Goal: Information Seeking & Learning: Check status

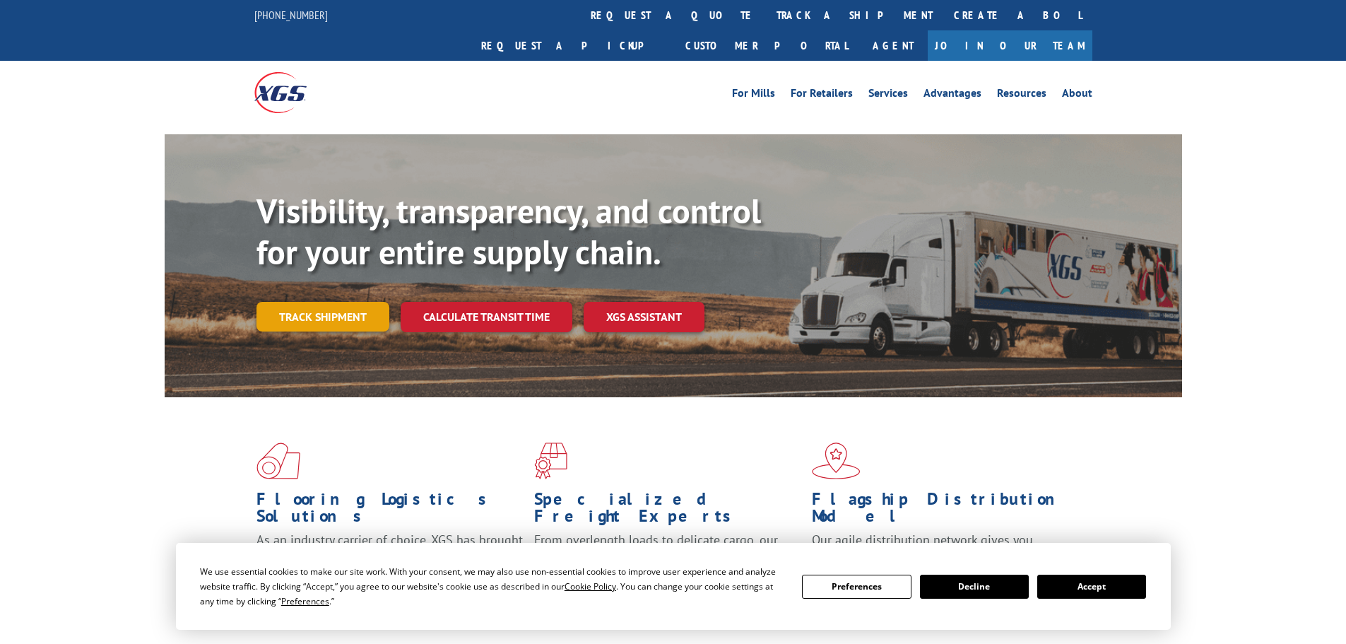
click at [307, 302] on link "Track shipment" at bounding box center [323, 317] width 133 height 30
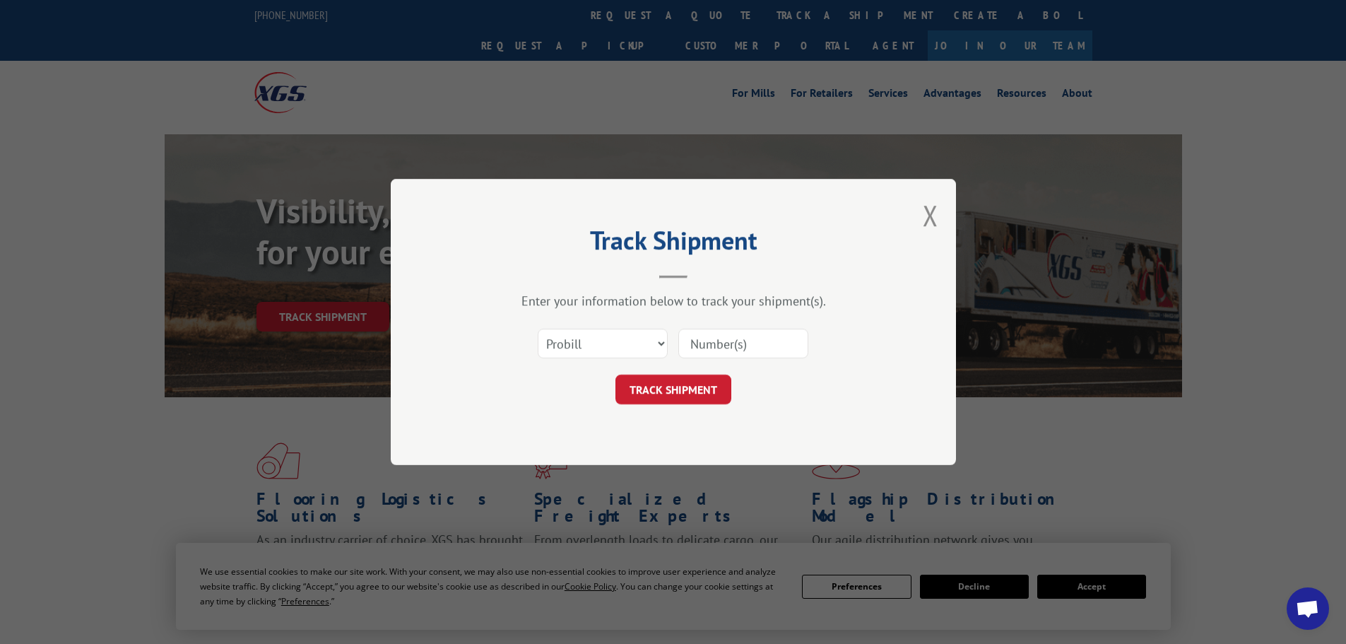
click at [724, 337] on input at bounding box center [743, 344] width 130 height 30
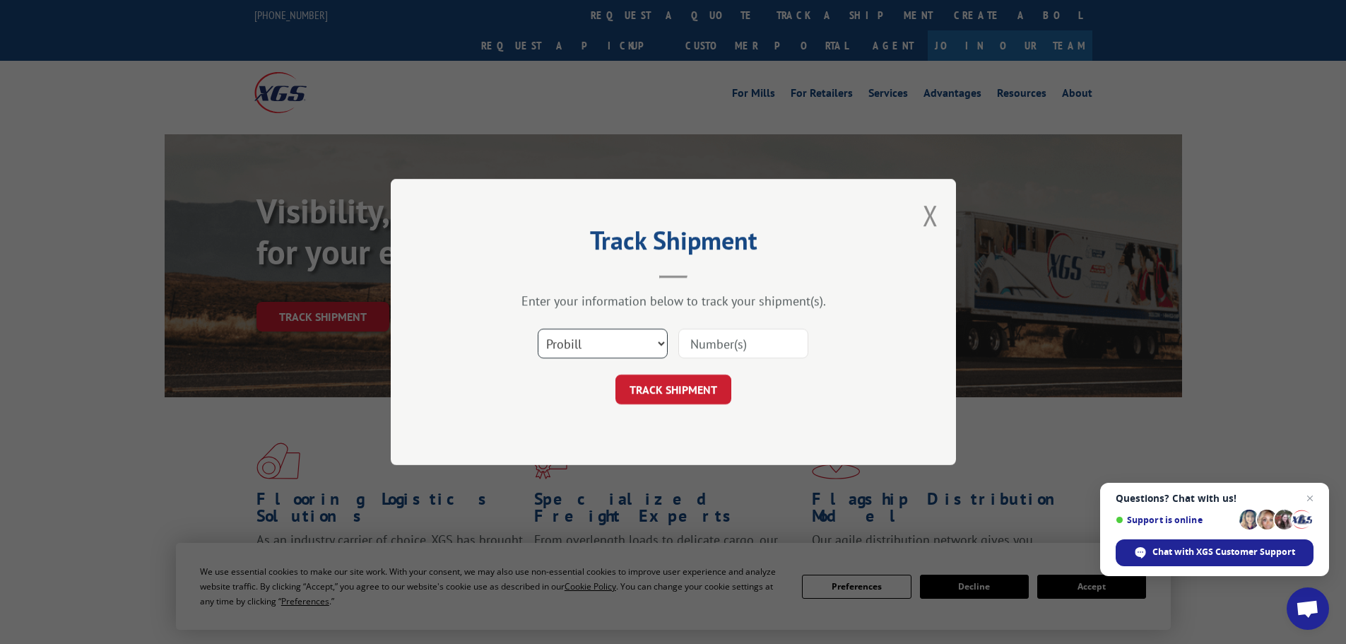
click at [623, 341] on select "Select category... Probill BOL PO" at bounding box center [603, 344] width 130 height 30
select select "po"
click at [538, 329] on select "Select category... Probill BOL PO" at bounding box center [603, 344] width 130 height 30
click at [735, 352] on input at bounding box center [743, 344] width 130 height 30
type input "08523944"
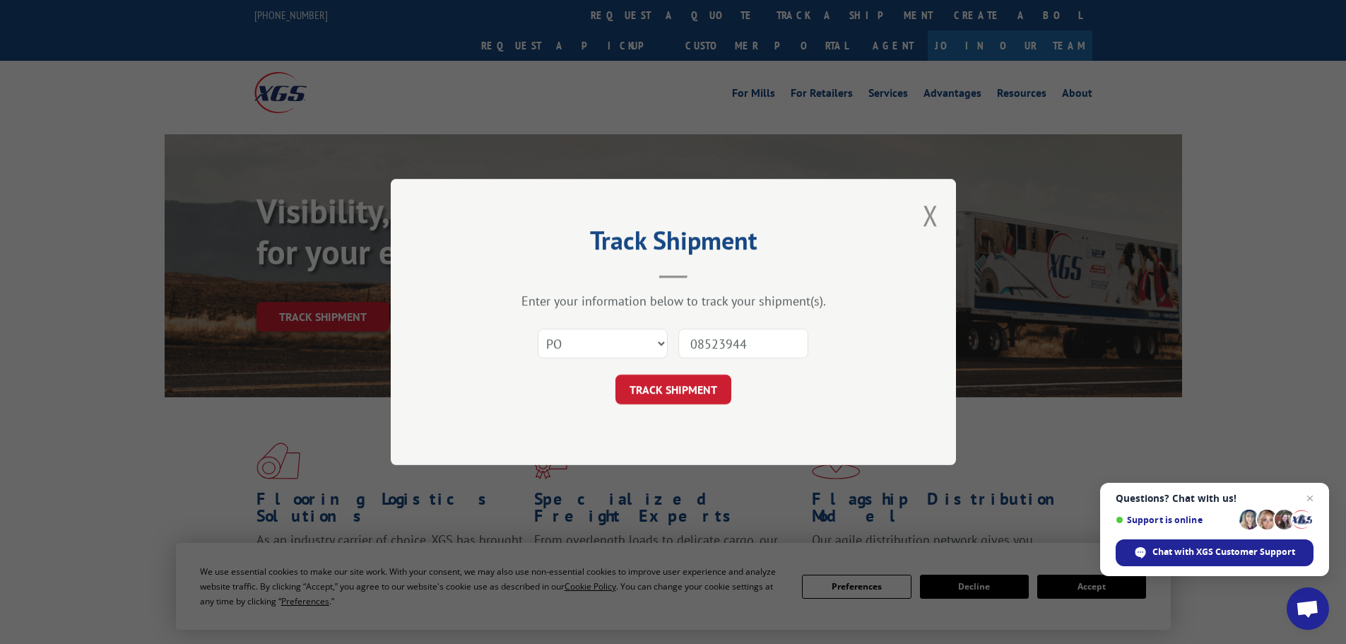
click at [615, 375] on button "TRACK SHIPMENT" at bounding box center [673, 390] width 116 height 30
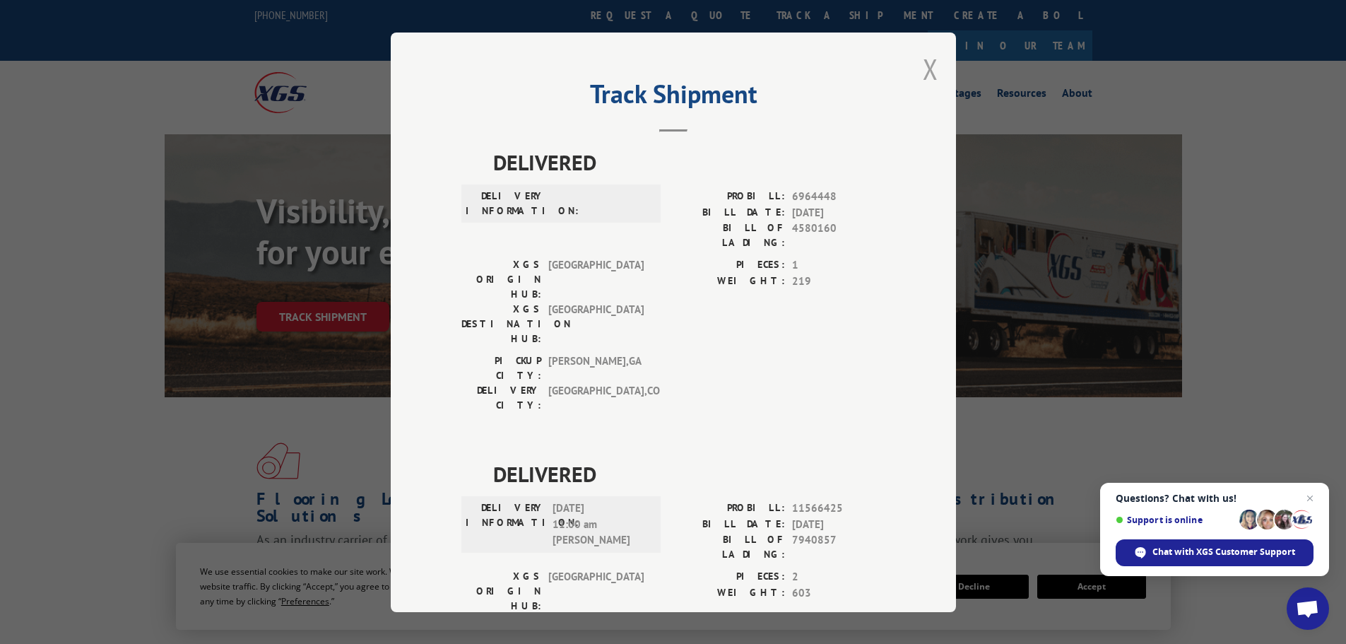
click at [923, 69] on button "Close modal" at bounding box center [931, 68] width 16 height 37
